Goal: Browse casually: Explore the website without a specific task or goal

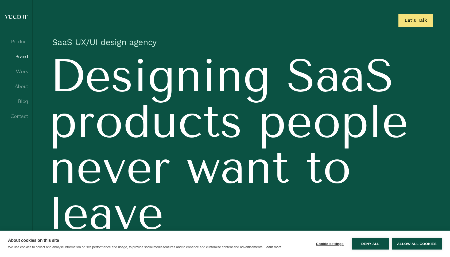
click at [26, 56] on link "Brand" at bounding box center [16, 56] width 24 height 5
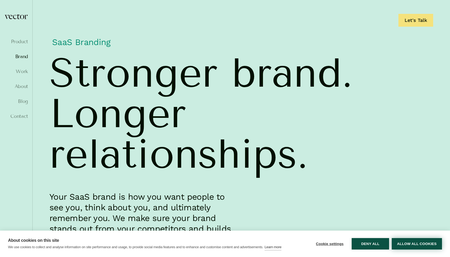
click at [413, 245] on button "Allow all cookies" at bounding box center [416, 243] width 50 height 11
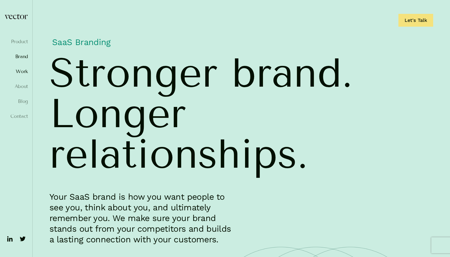
click at [20, 69] on link "Work" at bounding box center [16, 71] width 24 height 5
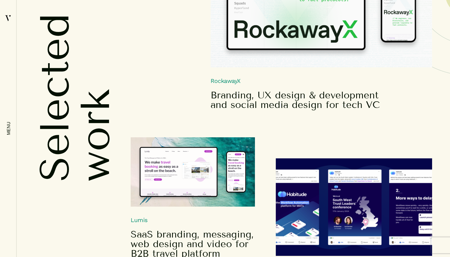
scroll to position [151, 0]
